Goal: Find specific page/section: Find specific page/section

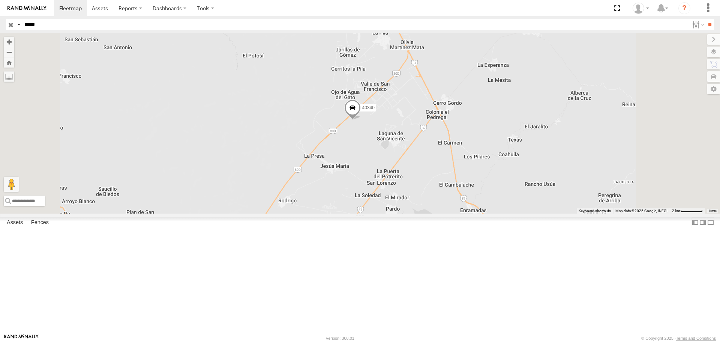
drag, startPoint x: 59, startPoint y: 23, endPoint x: 8, endPoint y: 24, distance: 51.4
click at [8, 24] on div "Search Query Asset ID Asset Label Registration Manufacturer Model VIN Job ID Dr…" at bounding box center [356, 24] width 700 height 11
type input "*****"
click at [706, 19] on input "**" at bounding box center [710, 24] width 9 height 11
click at [0, 0] on span at bounding box center [0, 0] width 0 height 0
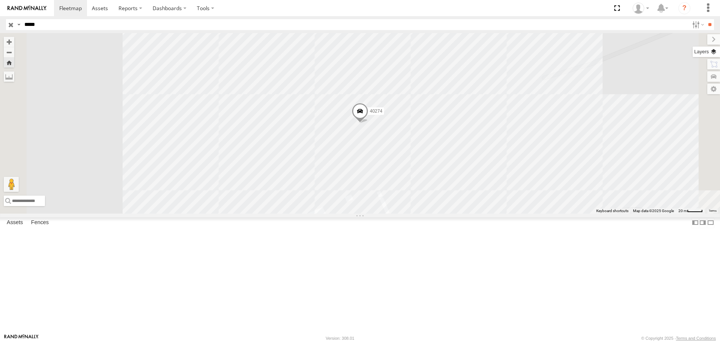
click at [713, 53] on label at bounding box center [706, 52] width 27 height 11
click at [0, 0] on span "Basemaps" at bounding box center [0, 0] width 0 height 0
click at [0, 0] on span "Satellite + Roadmap" at bounding box center [0, 0] width 0 height 0
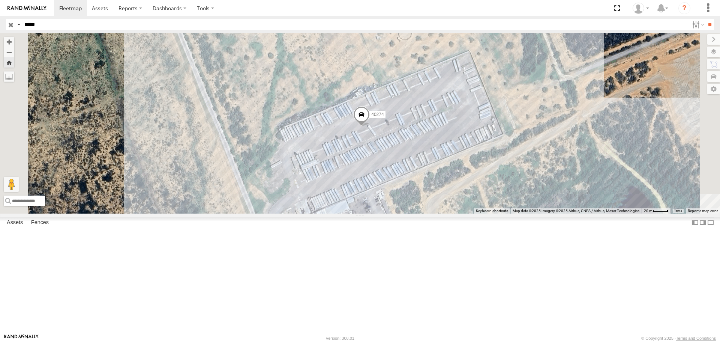
click at [502, 86] on div "40274" at bounding box center [360, 123] width 720 height 180
click at [0, 0] on div "Basemaps Roadmap Terrain Satellite Satellite + Roadmap" at bounding box center [0, 0] width 0 height 0
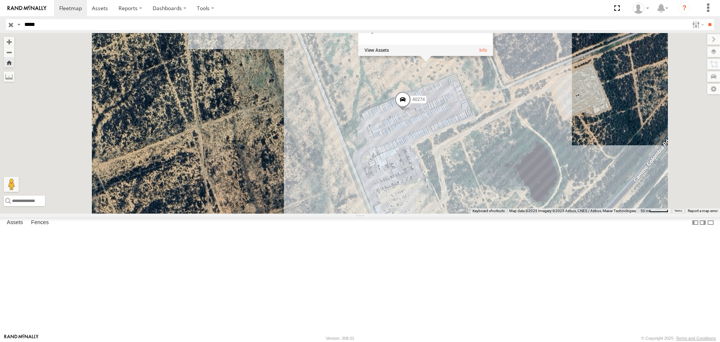
click at [458, 129] on div "40274 DX [GEOGRAPHIC_DATA] [GEOGRAPHIC_DATA] 171" at bounding box center [360, 123] width 720 height 180
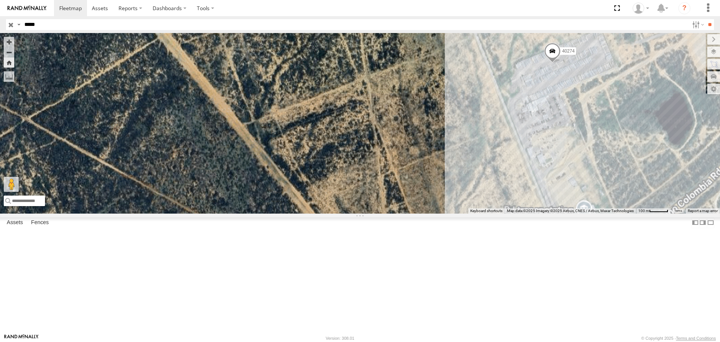
click at [456, 200] on div "40274 DX [GEOGRAPHIC_DATA] [GEOGRAPHIC_DATA] 171" at bounding box center [360, 123] width 720 height 180
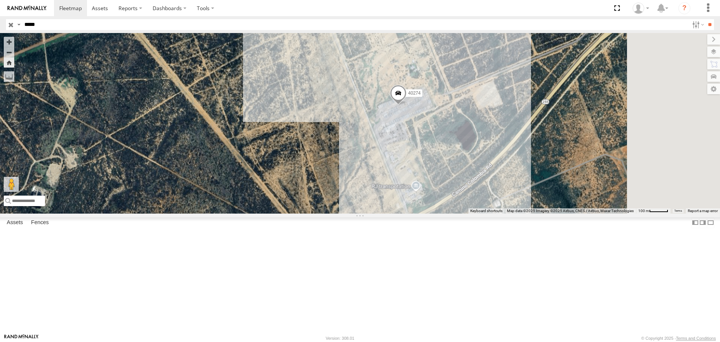
drag, startPoint x: 503, startPoint y: 194, endPoint x: 436, endPoint y: 200, distance: 67.5
click at [436, 200] on div "40274" at bounding box center [360, 123] width 720 height 180
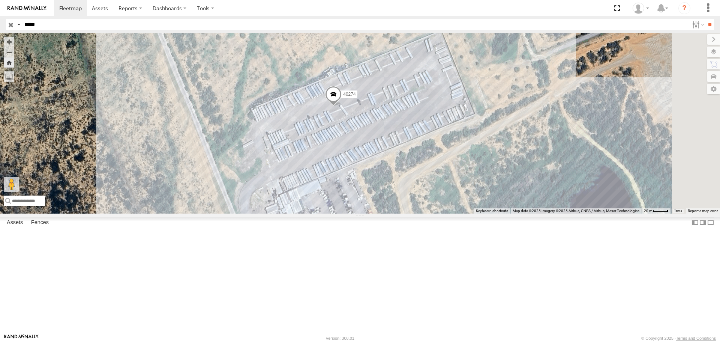
drag, startPoint x: 297, startPoint y: 183, endPoint x: 260, endPoint y: 211, distance: 46.8
click at [260, 211] on div "40274" at bounding box center [360, 123] width 720 height 180
click at [0, 0] on span "Grayscale" at bounding box center [0, 0] width 0 height 0
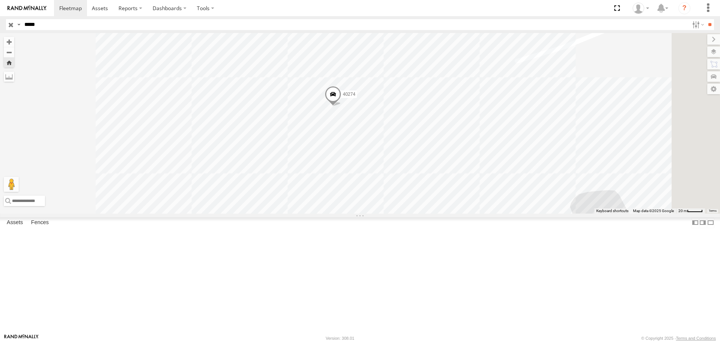
click at [0, 0] on span "Default" at bounding box center [0, 0] width 0 height 0
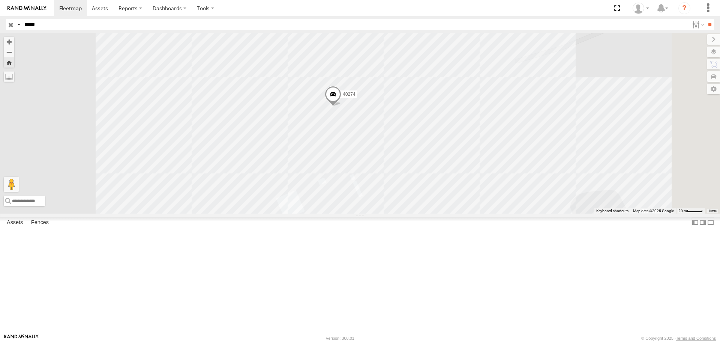
click at [0, 0] on span "Satellite + Roadmap" at bounding box center [0, 0] width 0 height 0
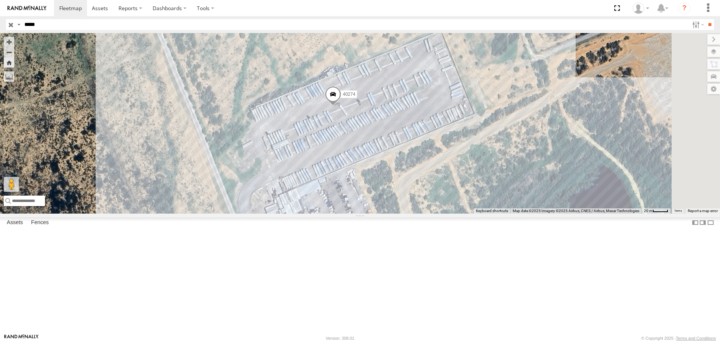
click at [0, 0] on label at bounding box center [0, 0] width 0 height 0
click at [0, 0] on span "Fences" at bounding box center [0, 0] width 0 height 0
